Goal: Task Accomplishment & Management: Complete application form

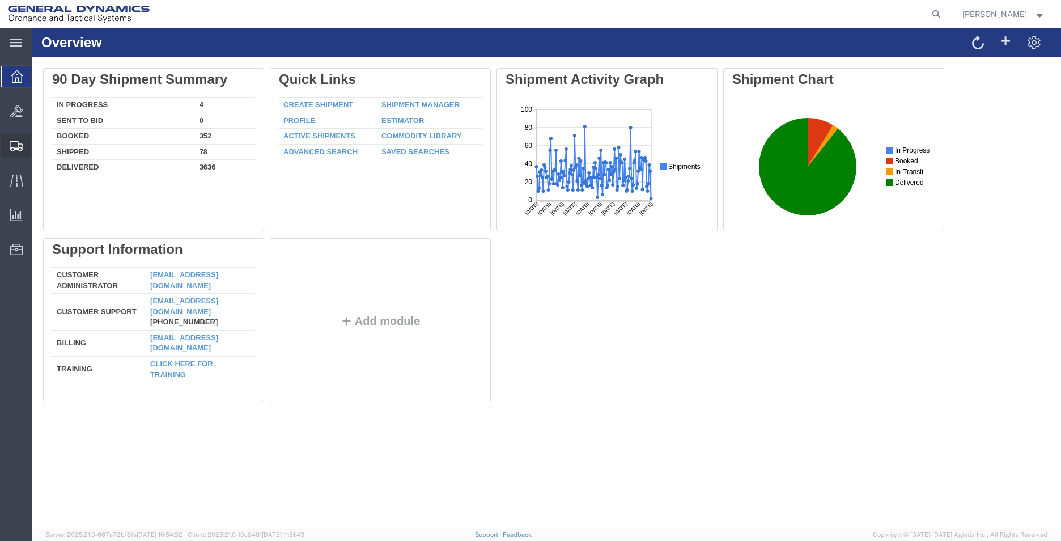
click at [0, 0] on span "Create Shipment" at bounding box center [0, 0] width 0 height 0
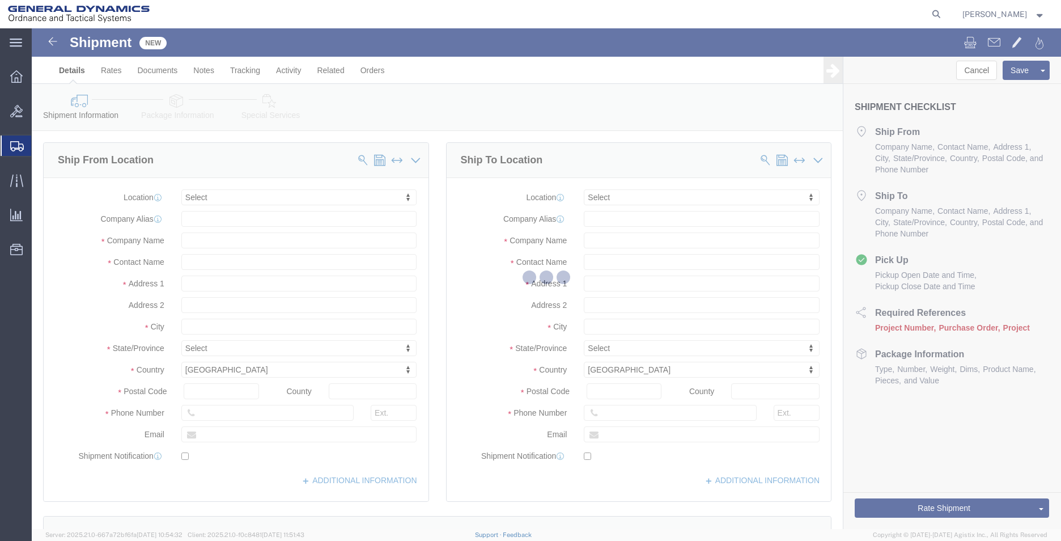
select select
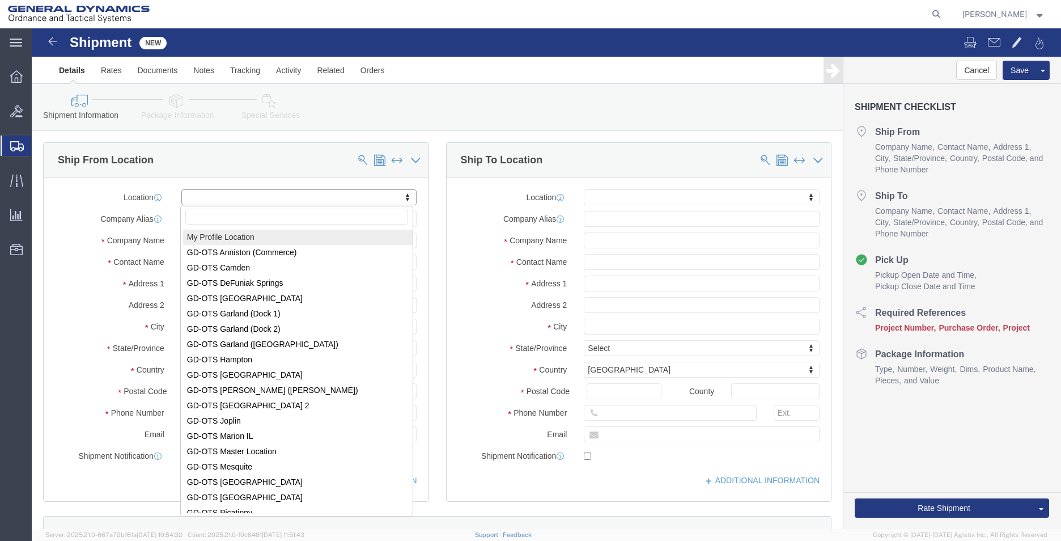
select select "MYPROFILE"
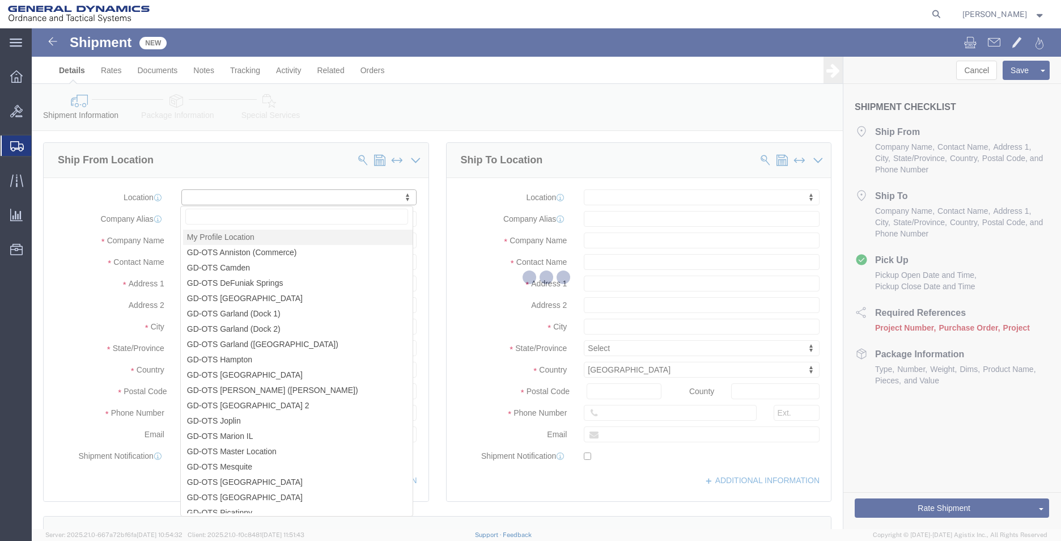
type input "1425 Commerce Boulevard"
type input "36207"
type input "2568351660"
type input "2358"
type input "lashirl.montgomery@gd-ots.com"
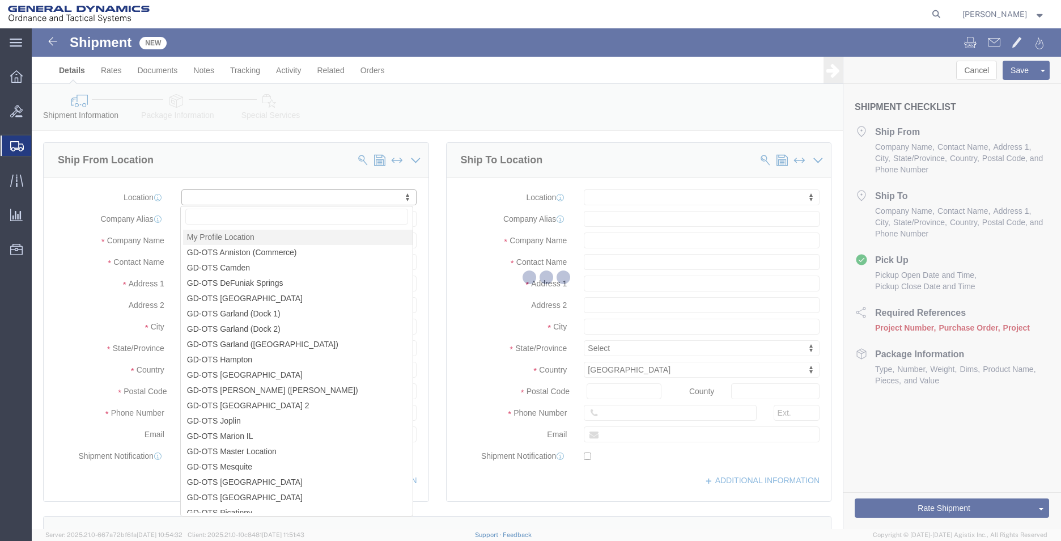
checkbox input "true"
type input "General Dynamics - OTS"
type input "LaShirl Montgomery"
type input "Anniston"
select select "AL"
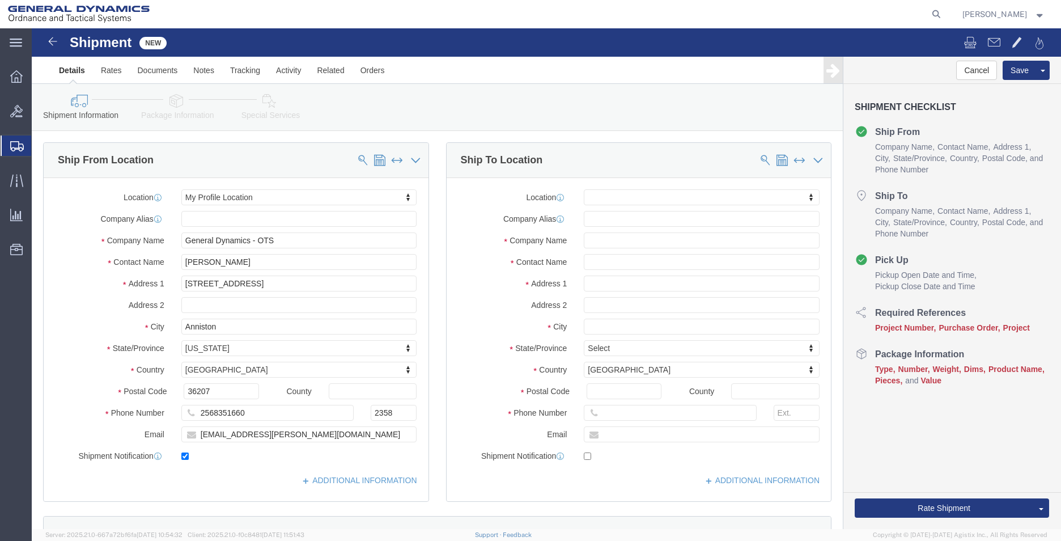
click div "Location My Profile Location GD-OTS Anniston (Commerce) GD-OTS Camden GD-OTS De…"
click input "text"
type input "SUGINO CORP"
type input "REF: EMILIO RGA# 092225-EDG3"
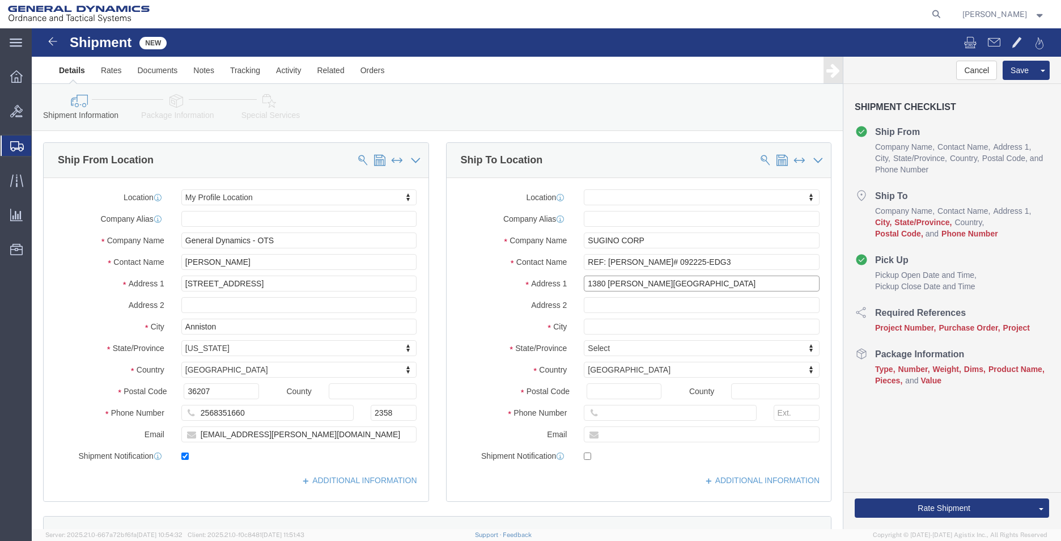
type input "1380 HAMILTON PARKWAY"
select select
type input "ITASCA"
select select
type input "I"
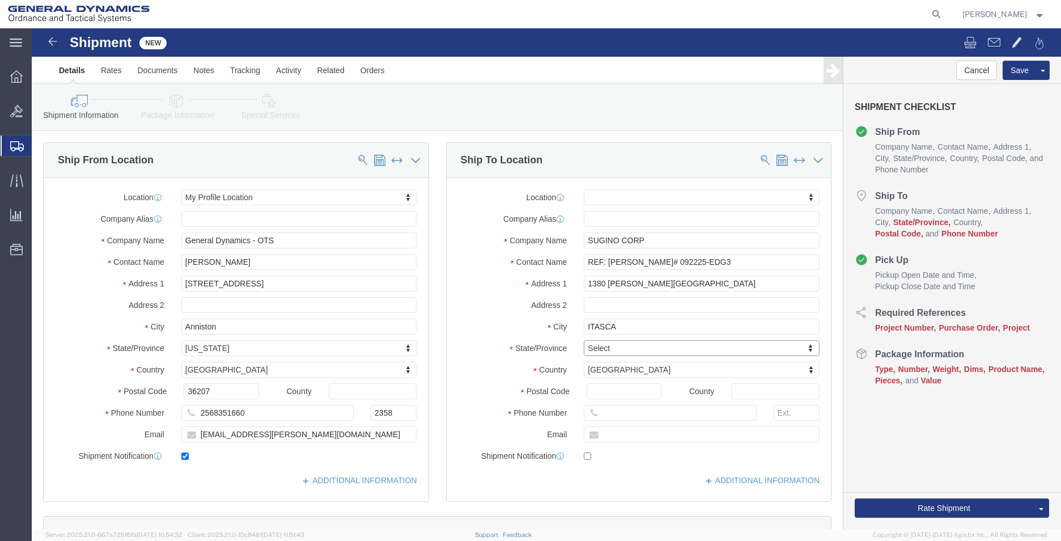
type input "I"
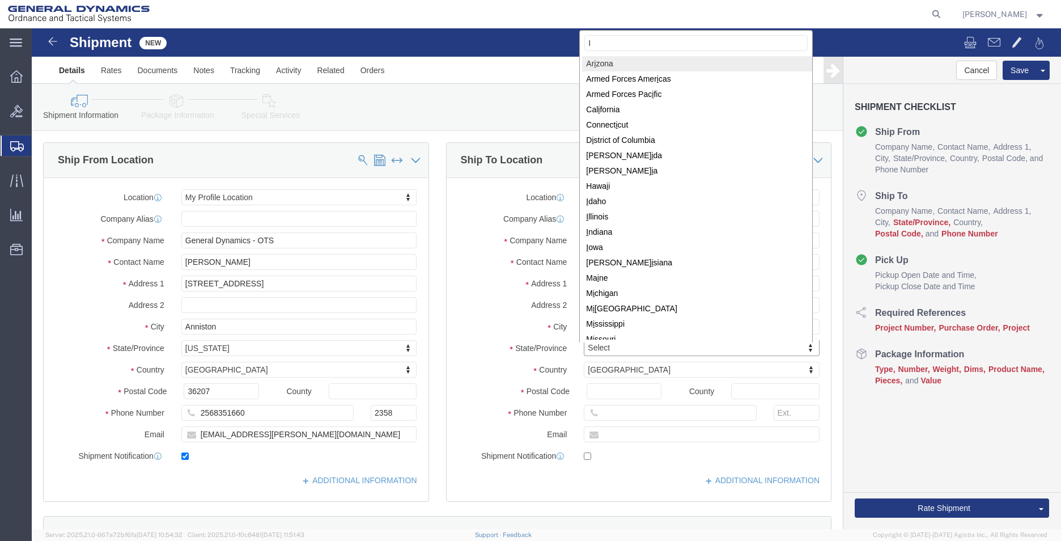
type input "IL"
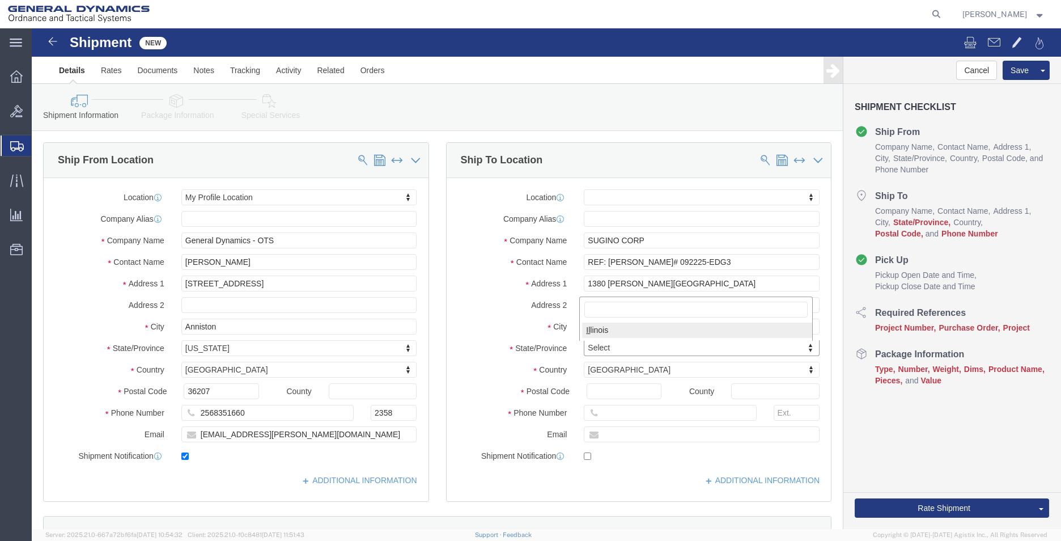
select select
select select "IL"
type input "60143"
select select
type input "2568351660"
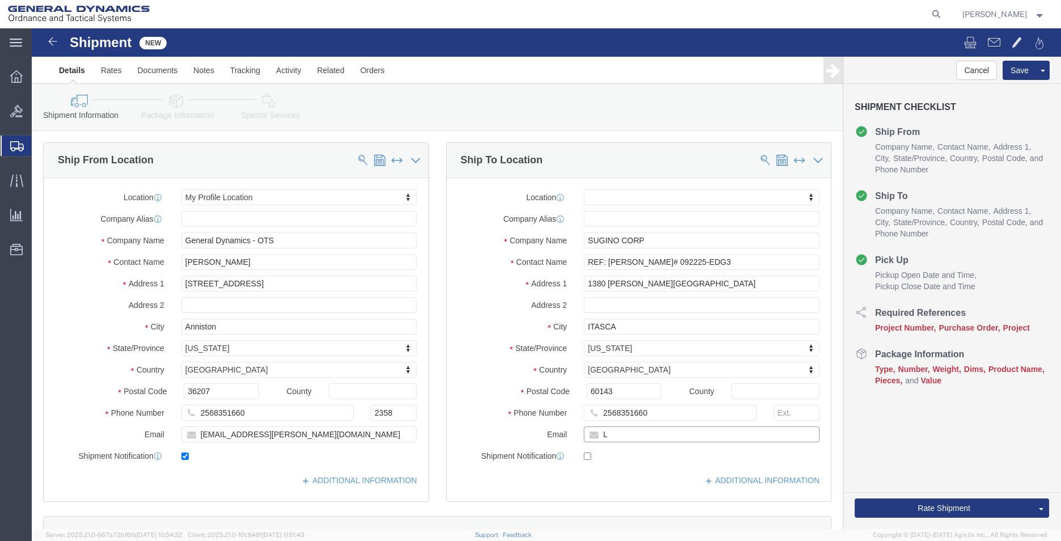
type input "lashirl.montgomery@gd-ots.com"
checkbox input "true"
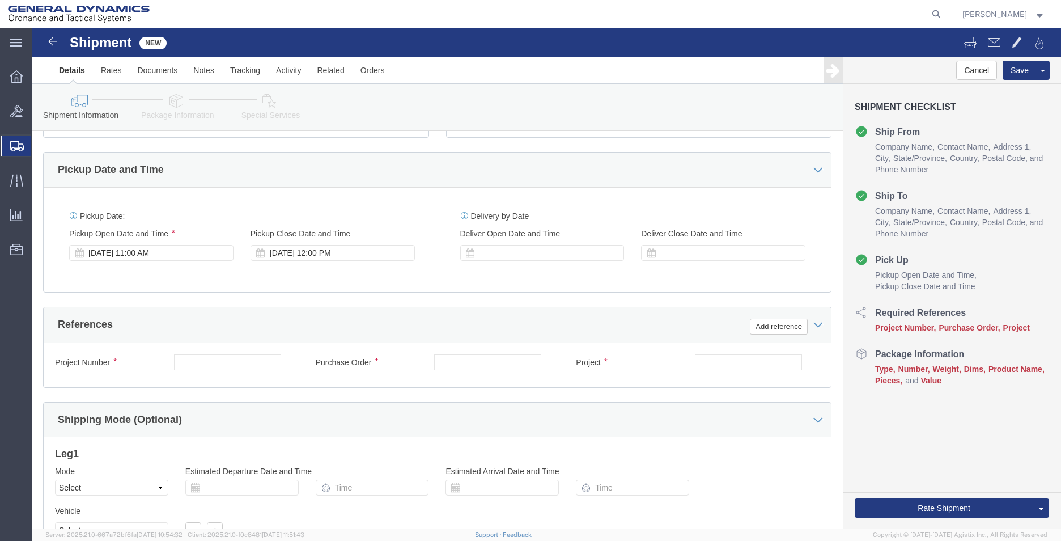
scroll to position [397, 0]
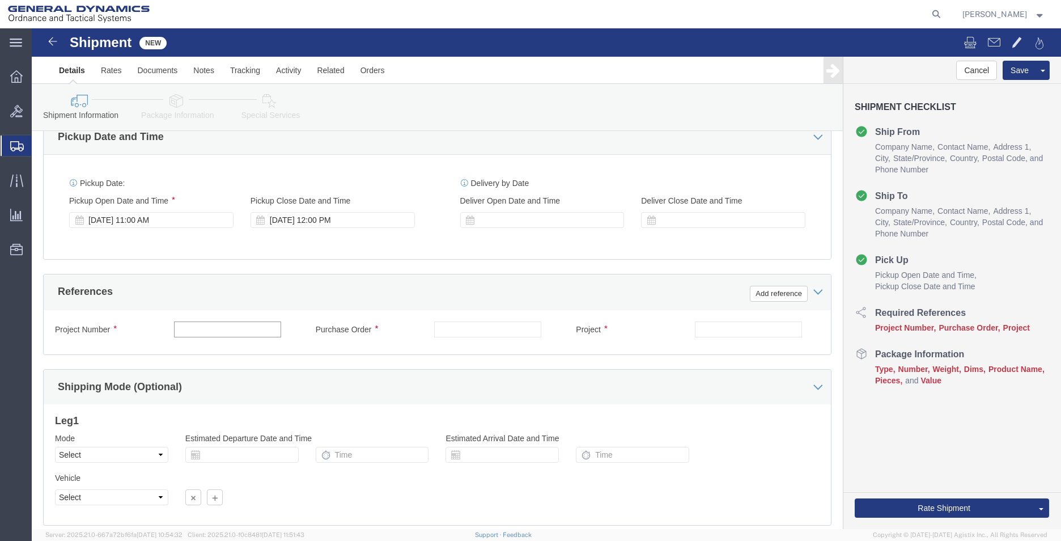
click input "text"
type input "555000"
click select "Select Air Less than Truckload Multi-Leg Ocean Freight Rail Small Parcel Truckl…"
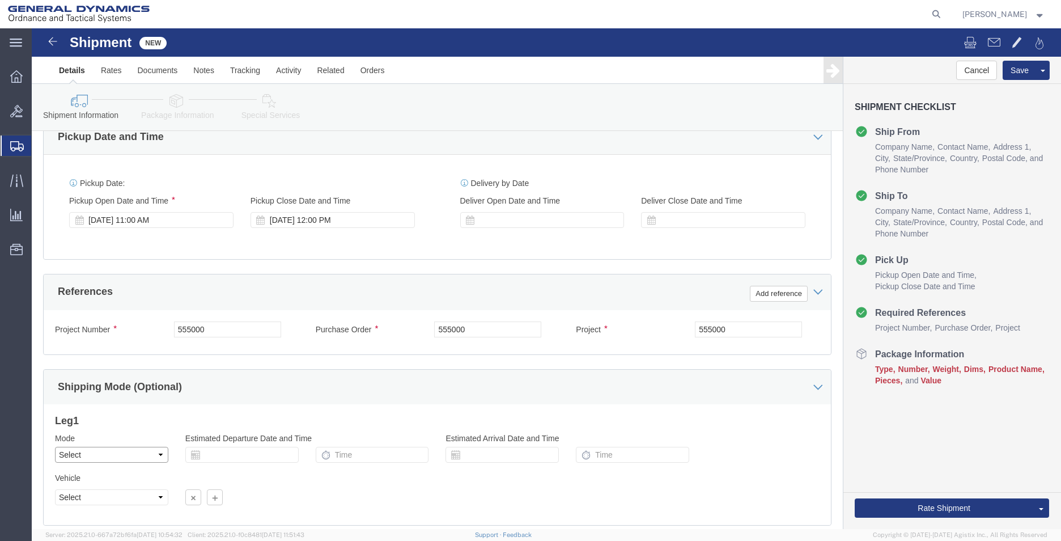
select select "SMAL"
click select "Select Air Less than Truckload Multi-Leg Ocean Freight Rail Small Parcel Truckl…"
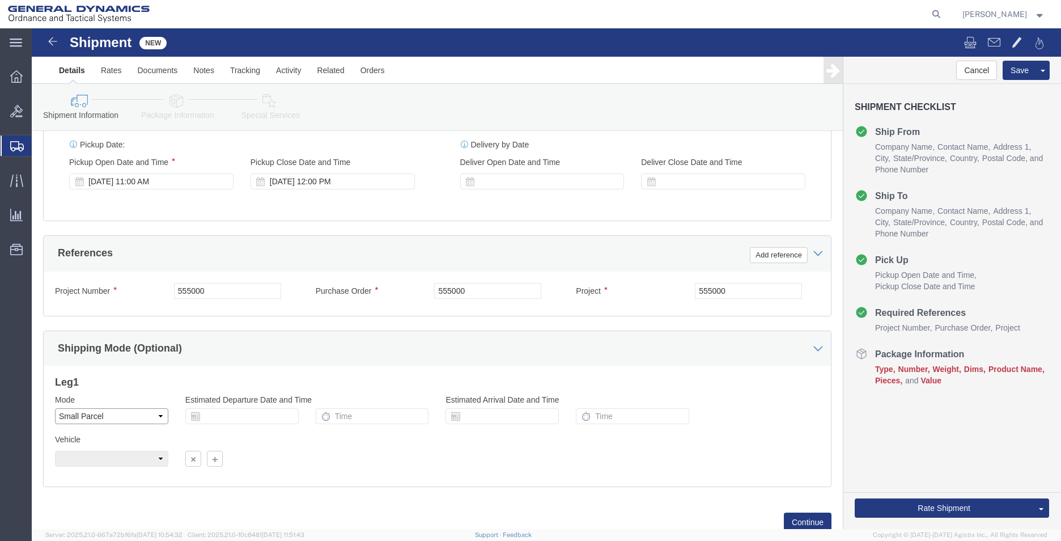
scroll to position [473, 0]
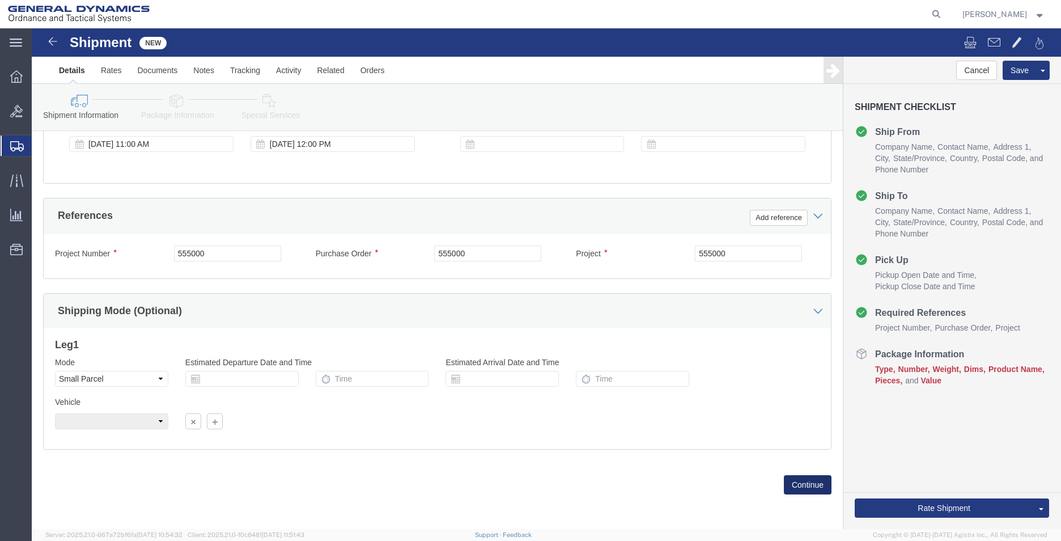
click button "Continue"
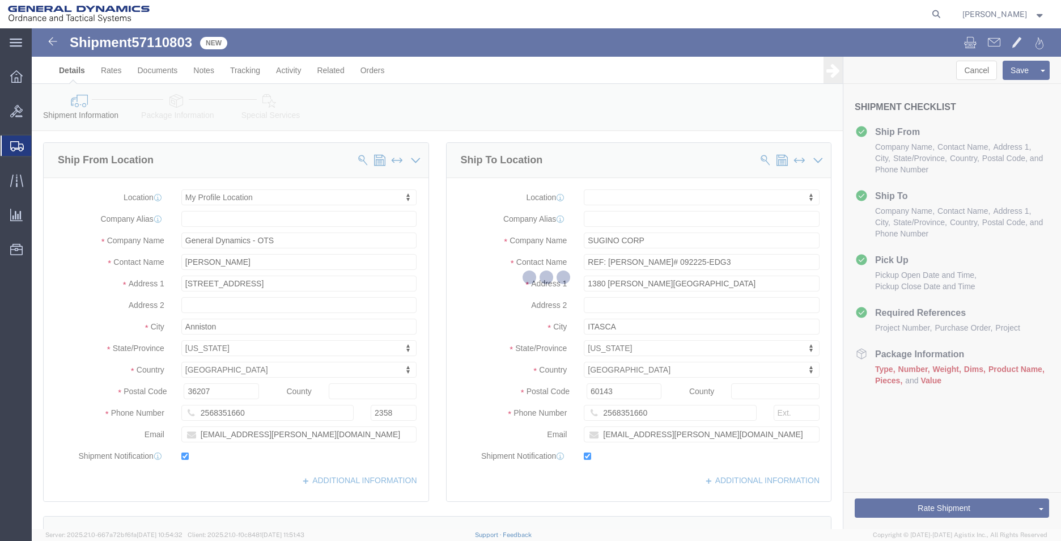
select select "YRPK"
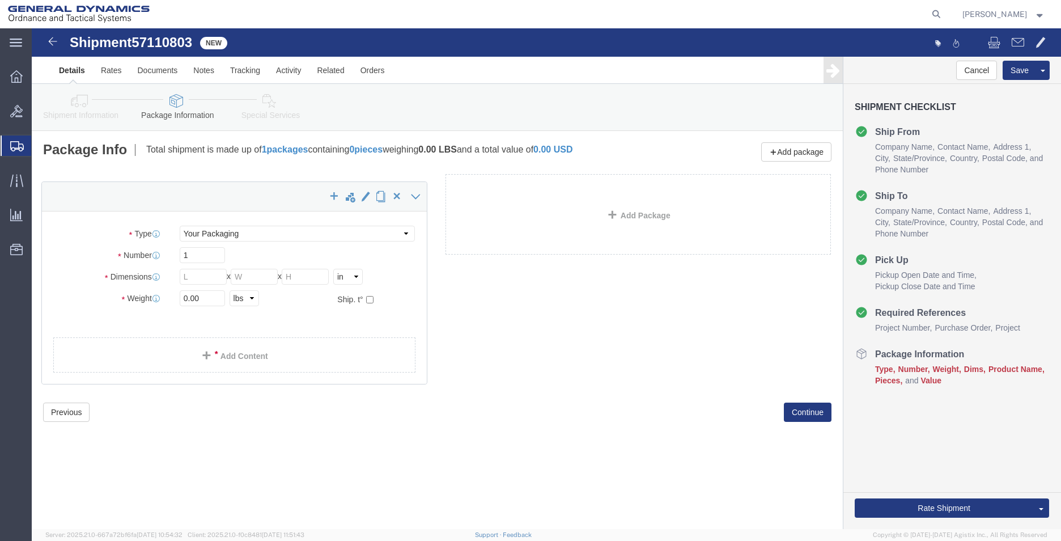
drag, startPoint x: 175, startPoint y: 231, endPoint x: 174, endPoint y: 240, distance: 8.6
click div "x Package Type Select Envelope Large Box Medium Box PAK Rack Small Box Tube You…"
click input "text"
type input "3"
type input "13"
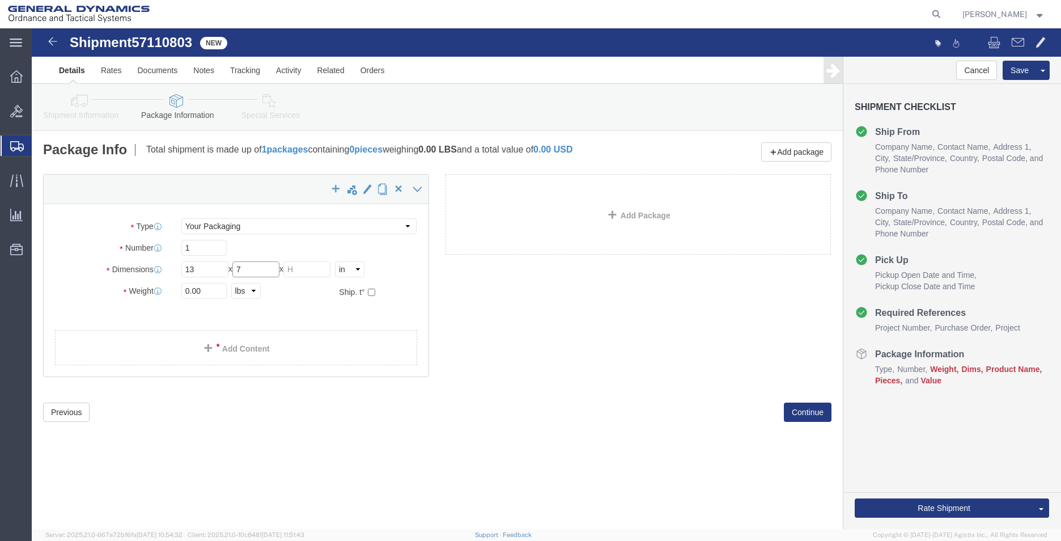
type input "7"
type input "5"
drag, startPoint x: 181, startPoint y: 257, endPoint x: 127, endPoint y: 257, distance: 54.4
click div "Weight 0.00 Select kgs lbs Ship. t°"
type input "5"
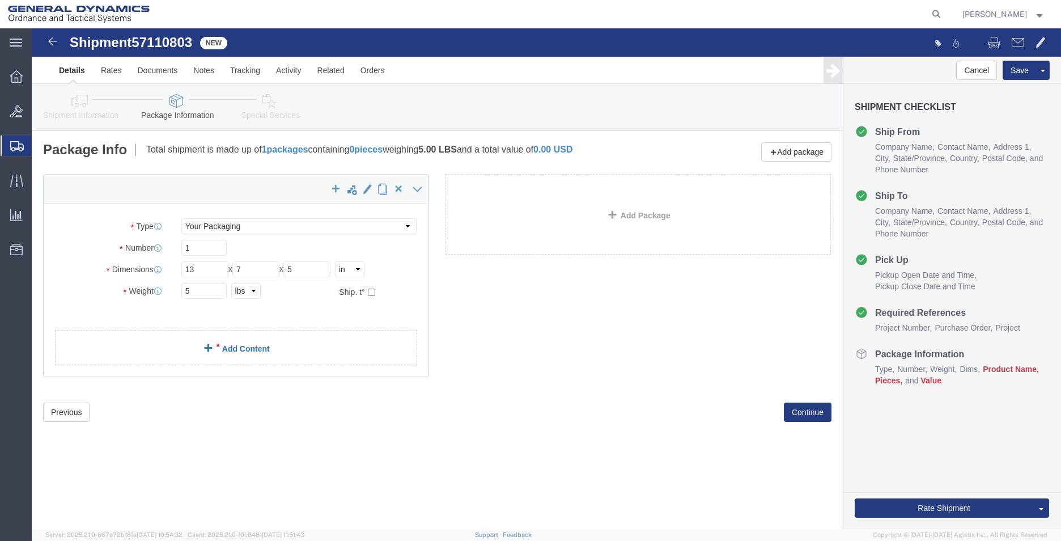
click link "Add Content"
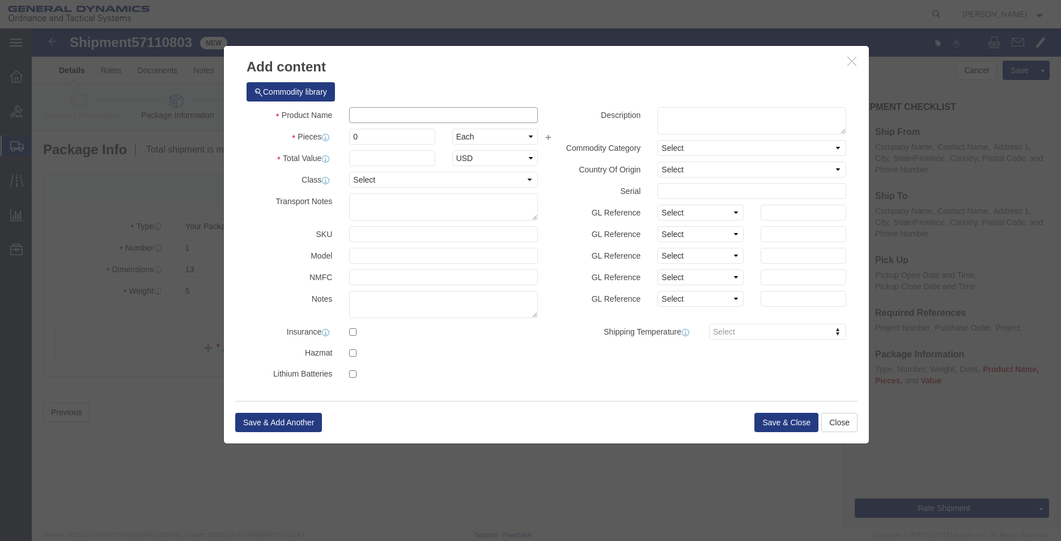
click input "text"
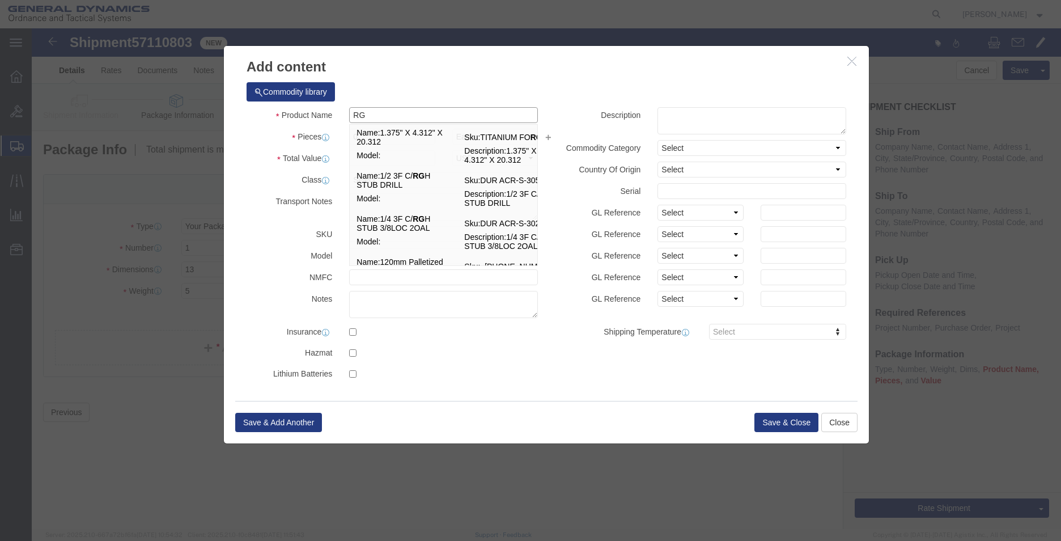
type input "R"
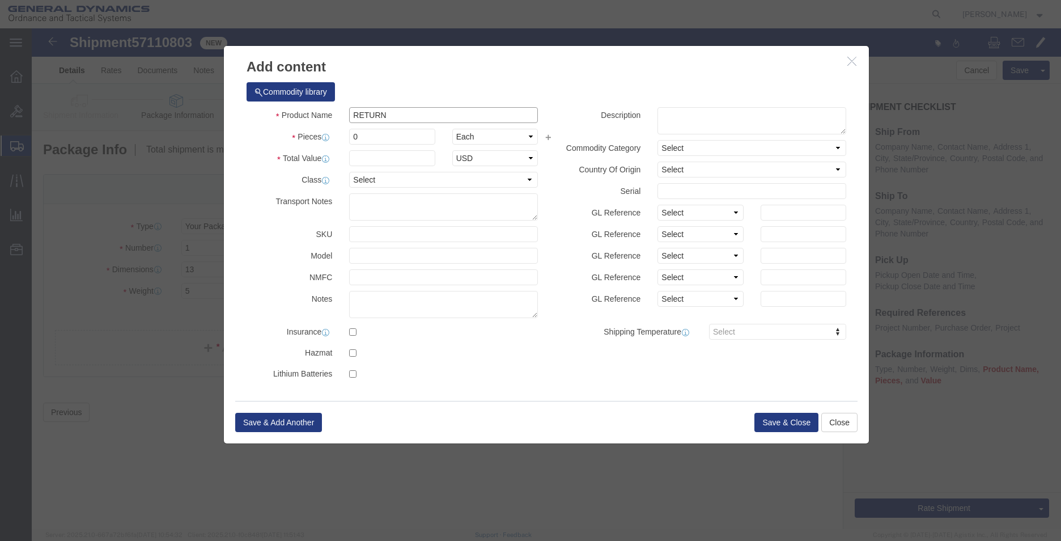
type input "RETURN"
click input "0"
type input "1"
click button "Save & Close"
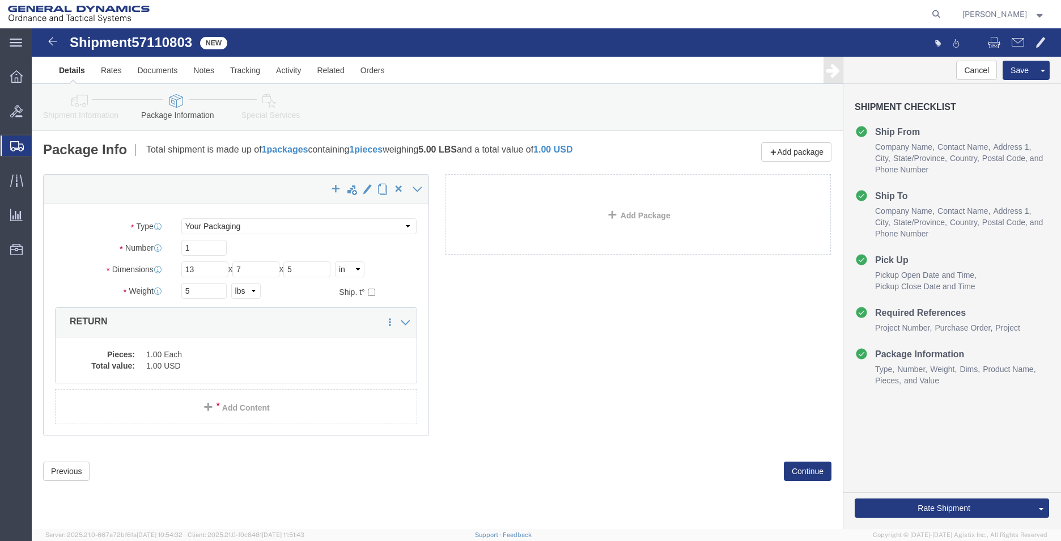
click link "Details"
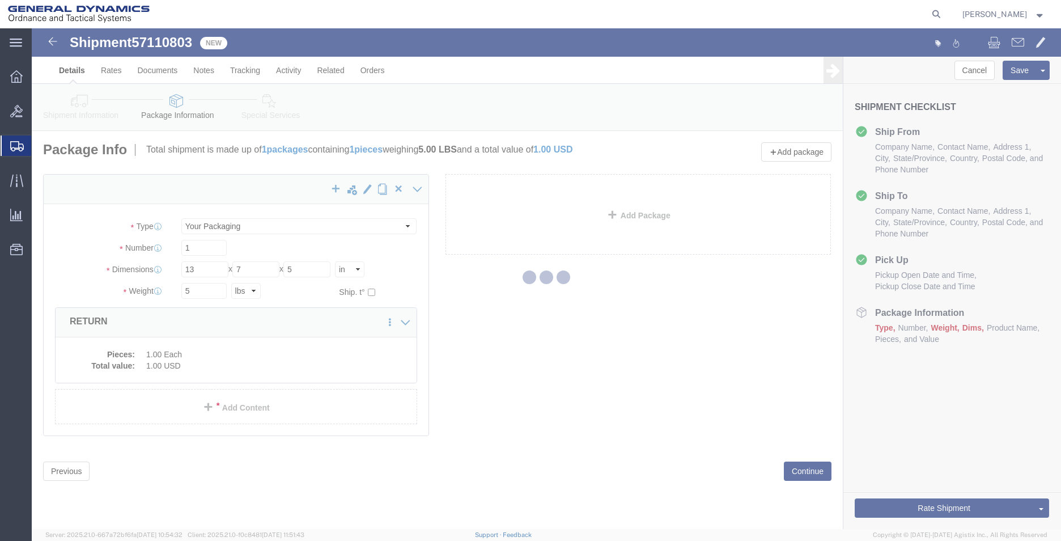
select select "318"
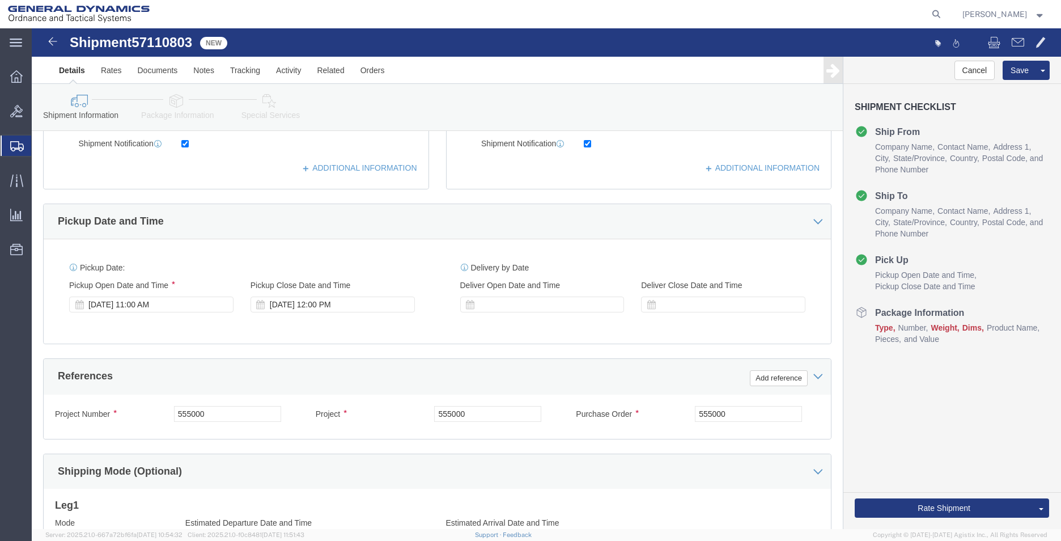
scroll to position [453, 0]
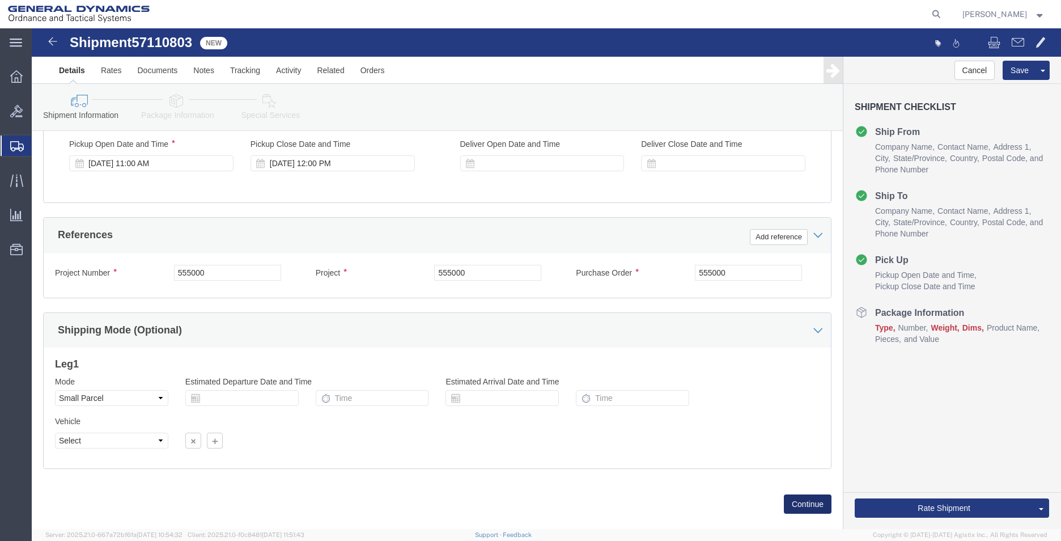
click button "Continue"
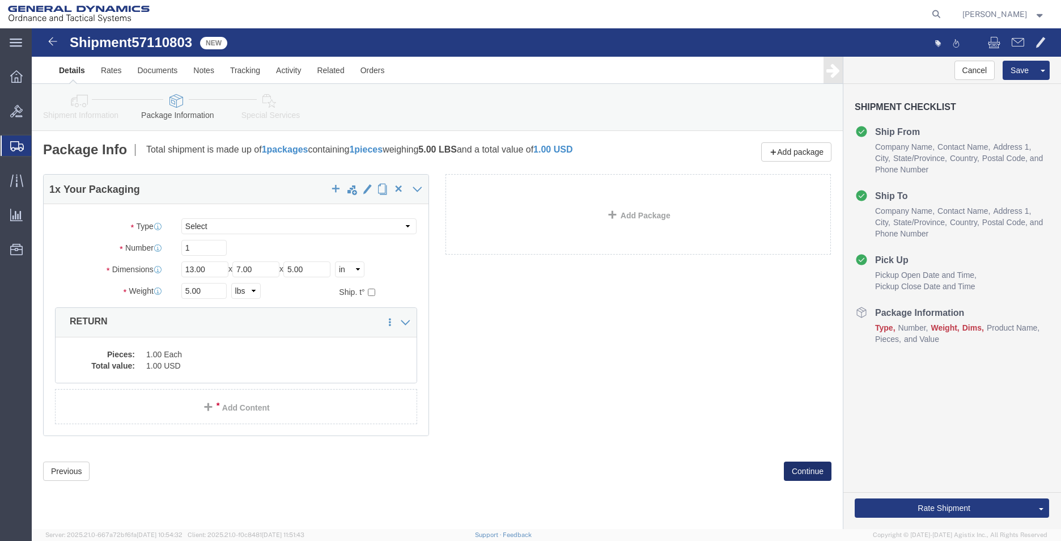
scroll to position [0, 0]
click button "Rate Shipment"
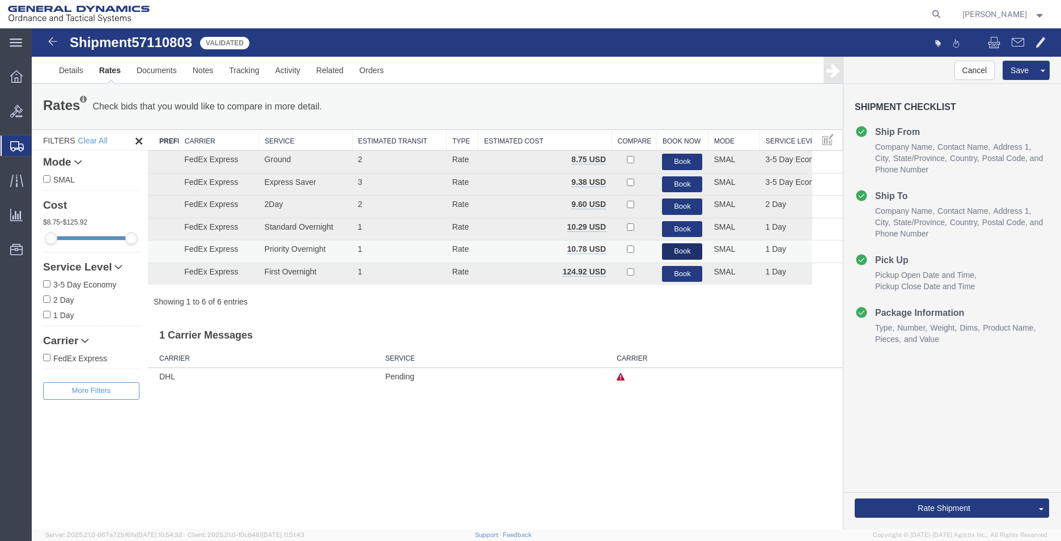
click at [674, 251] on button "Book" at bounding box center [682, 251] width 40 height 16
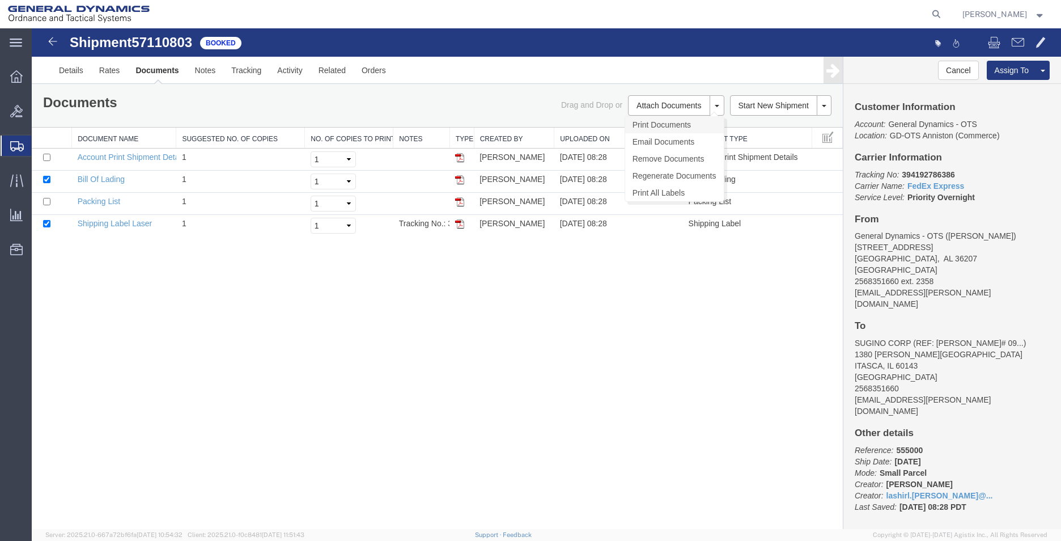
click at [672, 121] on link "Print Documents" at bounding box center [674, 124] width 99 height 17
